Goal: Complete application form

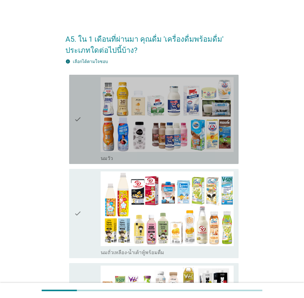
click at [83, 112] on div "check" at bounding box center [87, 119] width 27 height 84
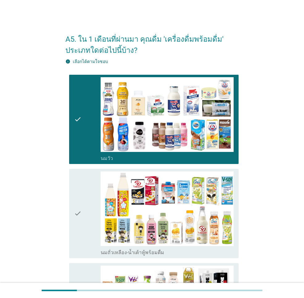
drag, startPoint x: 85, startPoint y: 189, endPoint x: 89, endPoint y: 198, distance: 9.9
click at [85, 189] on div "check" at bounding box center [87, 213] width 27 height 84
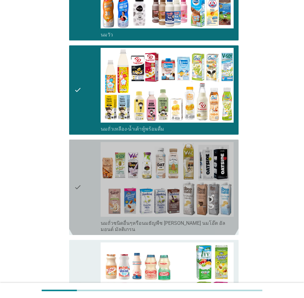
click at [89, 210] on div "check" at bounding box center [87, 187] width 27 height 90
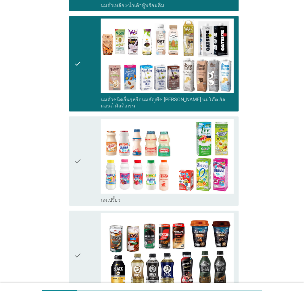
click at [88, 188] on div "check" at bounding box center [87, 161] width 27 height 84
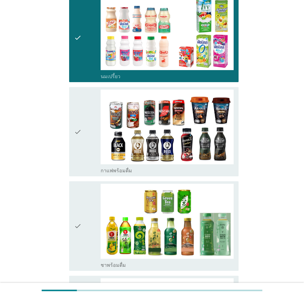
click at [83, 150] on div "check" at bounding box center [87, 131] width 27 height 84
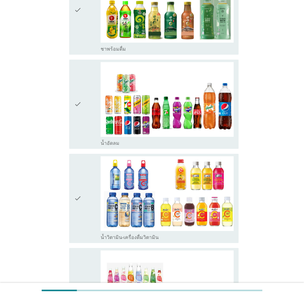
click at [88, 180] on div "check" at bounding box center [87, 198] width 27 height 84
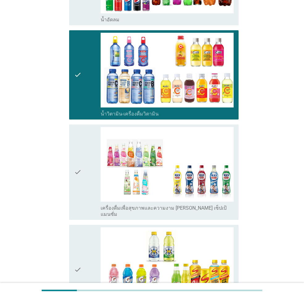
click at [88, 182] on div "check" at bounding box center [87, 172] width 27 height 90
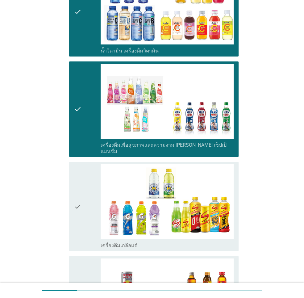
scroll to position [833, 0]
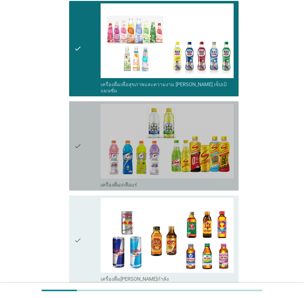
click at [86, 151] on div "check" at bounding box center [87, 146] width 27 height 84
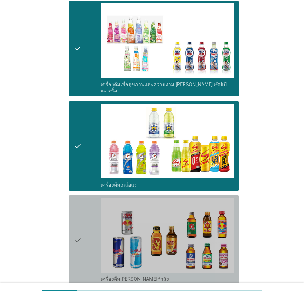
click at [96, 204] on div "check" at bounding box center [87, 240] width 27 height 84
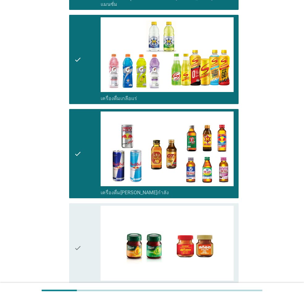
scroll to position [991, 0]
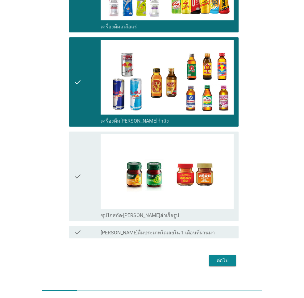
click at [219, 257] on div "ต่อไป" at bounding box center [222, 260] width 17 height 7
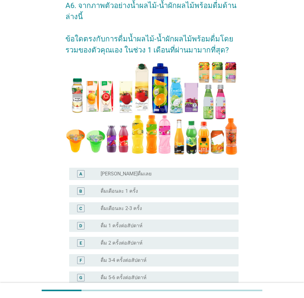
scroll to position [123, 0]
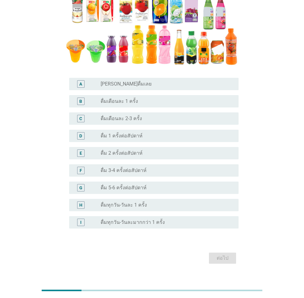
click at [126, 185] on label "ดื่ม 5-6 ครั้งต่อสัปดาห์" at bounding box center [124, 187] width 46 height 6
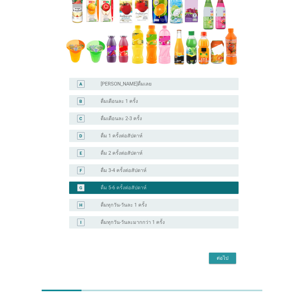
drag, startPoint x: 220, startPoint y: 259, endPoint x: 239, endPoint y: 258, distance: 19.5
click at [222, 259] on div "ต่อไป" at bounding box center [222, 257] width 17 height 7
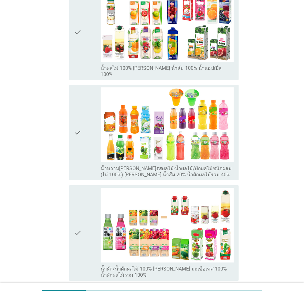
click at [85, 185] on div "check check_box_outline_blank น้ำผัก/น้ำผักผลไม้ 100% [PERSON_NAME] มะเขือเทศ 1…" at bounding box center [153, 232] width 169 height 95
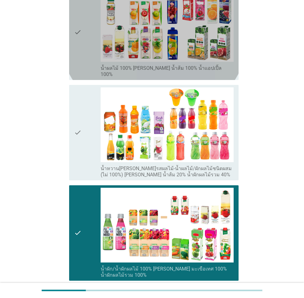
click at [87, 50] on div "check" at bounding box center [87, 32] width 27 height 90
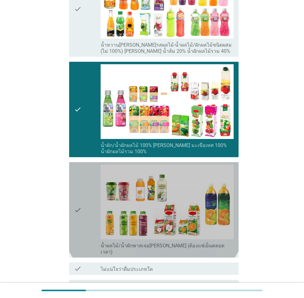
click at [85, 210] on div "check" at bounding box center [87, 209] width 27 height 90
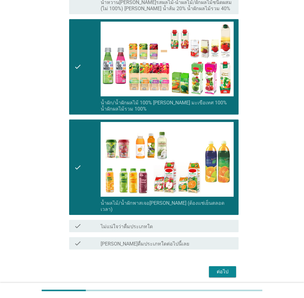
scroll to position [290, 0]
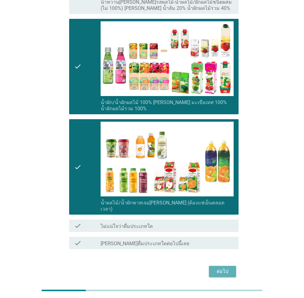
drag, startPoint x: 221, startPoint y: 250, endPoint x: 225, endPoint y: 250, distance: 4.1
click at [221, 267] on div "ต่อไป" at bounding box center [222, 270] width 17 height 7
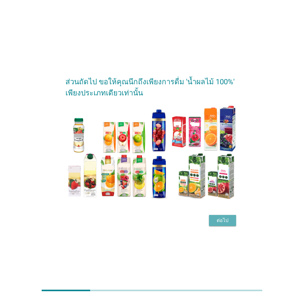
click at [221, 219] on div "ต่อไป" at bounding box center [222, 220] width 17 height 7
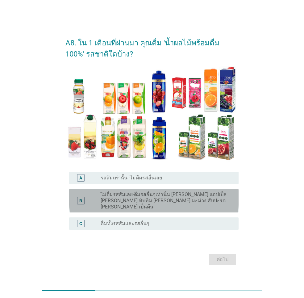
drag, startPoint x: 133, startPoint y: 198, endPoint x: 139, endPoint y: 198, distance: 6.2
click at [134, 199] on label "ไม่ดื่มรสส้มเลย-ดื่มรสอื่นๆเท่านั้น [PERSON_NAME] แอปเปิ้ล [PERSON_NAME] ทับทิม…" at bounding box center [165, 200] width 128 height 19
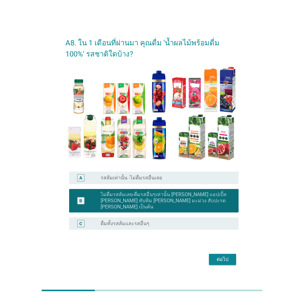
click at [172, 221] on div "radio_button_unchecked ดื่มทั้งรสส้มและรสอื่นๆ" at bounding box center [165, 223] width 128 height 6
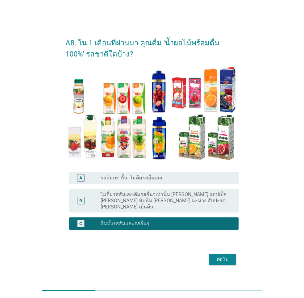
drag, startPoint x: 222, startPoint y: 256, endPoint x: 260, endPoint y: 250, distance: 38.6
click at [222, 255] on div "ต่อไป" at bounding box center [222, 258] width 17 height 7
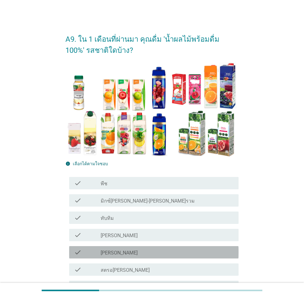
drag, startPoint x: 105, startPoint y: 253, endPoint x: 105, endPoint y: 248, distance: 4.6
click at [105, 251] on label "[PERSON_NAME]" at bounding box center [119, 253] width 37 height 6
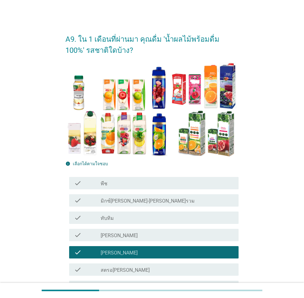
drag, startPoint x: 105, startPoint y: 215, endPoint x: 105, endPoint y: 204, distance: 10.8
click at [105, 214] on div "check_box_outline_blank ทับทิม" at bounding box center [167, 217] width 133 height 7
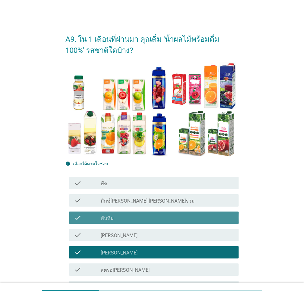
click at [107, 199] on label "มิกซ์[PERSON_NAME]-[PERSON_NAME]รวม" at bounding box center [148, 201] width 94 height 6
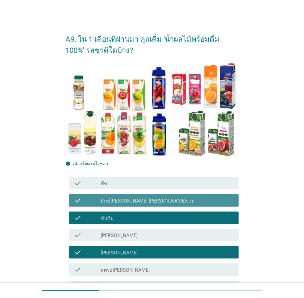
click at [111, 182] on div "check_box_outline_blank พีช" at bounding box center [167, 182] width 133 height 7
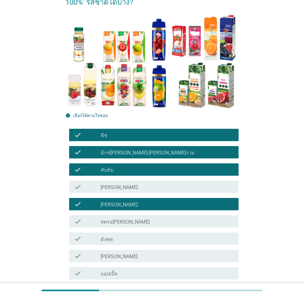
scroll to position [93, 0]
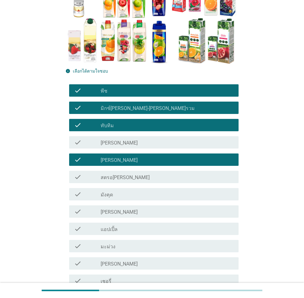
drag, startPoint x: 108, startPoint y: 228, endPoint x: 139, endPoint y: 226, distance: 30.9
click at [108, 227] on label "แอปเปิ้ล" at bounding box center [109, 229] width 17 height 6
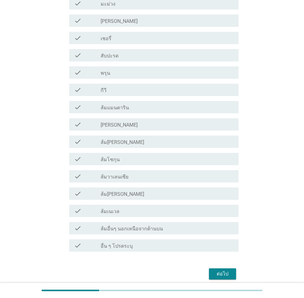
scroll to position [361, 0]
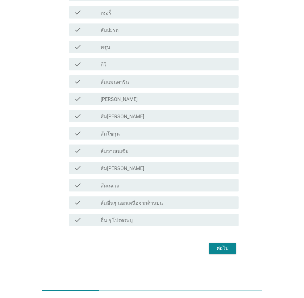
click at [123, 135] on div "check_box_outline_blank ส้มโชกุน" at bounding box center [167, 133] width 133 height 7
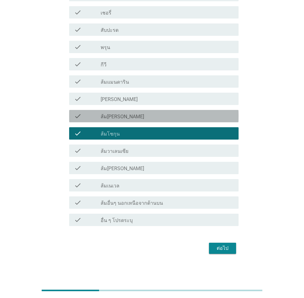
click at [127, 111] on div "check check_box_outline_blank ส้ม[PERSON_NAME]" at bounding box center [153, 116] width 169 height 12
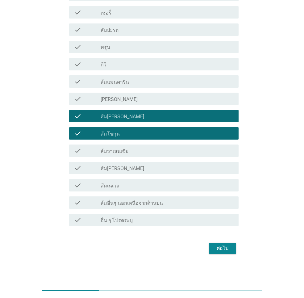
click at [130, 175] on div "check check_box_outline_blank ส้ม[PERSON_NAME]" at bounding box center [151, 167] width 173 height 17
drag, startPoint x: 237, startPoint y: 247, endPoint x: 226, endPoint y: 247, distance: 11.1
click at [237, 247] on div "ต่อไป" at bounding box center [151, 248] width 173 height 15
click at [227, 247] on div "ต่อไป" at bounding box center [222, 247] width 17 height 7
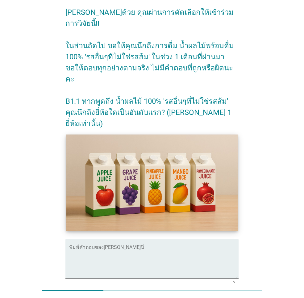
scroll to position [63, 0]
